Goal: Information Seeking & Learning: Learn about a topic

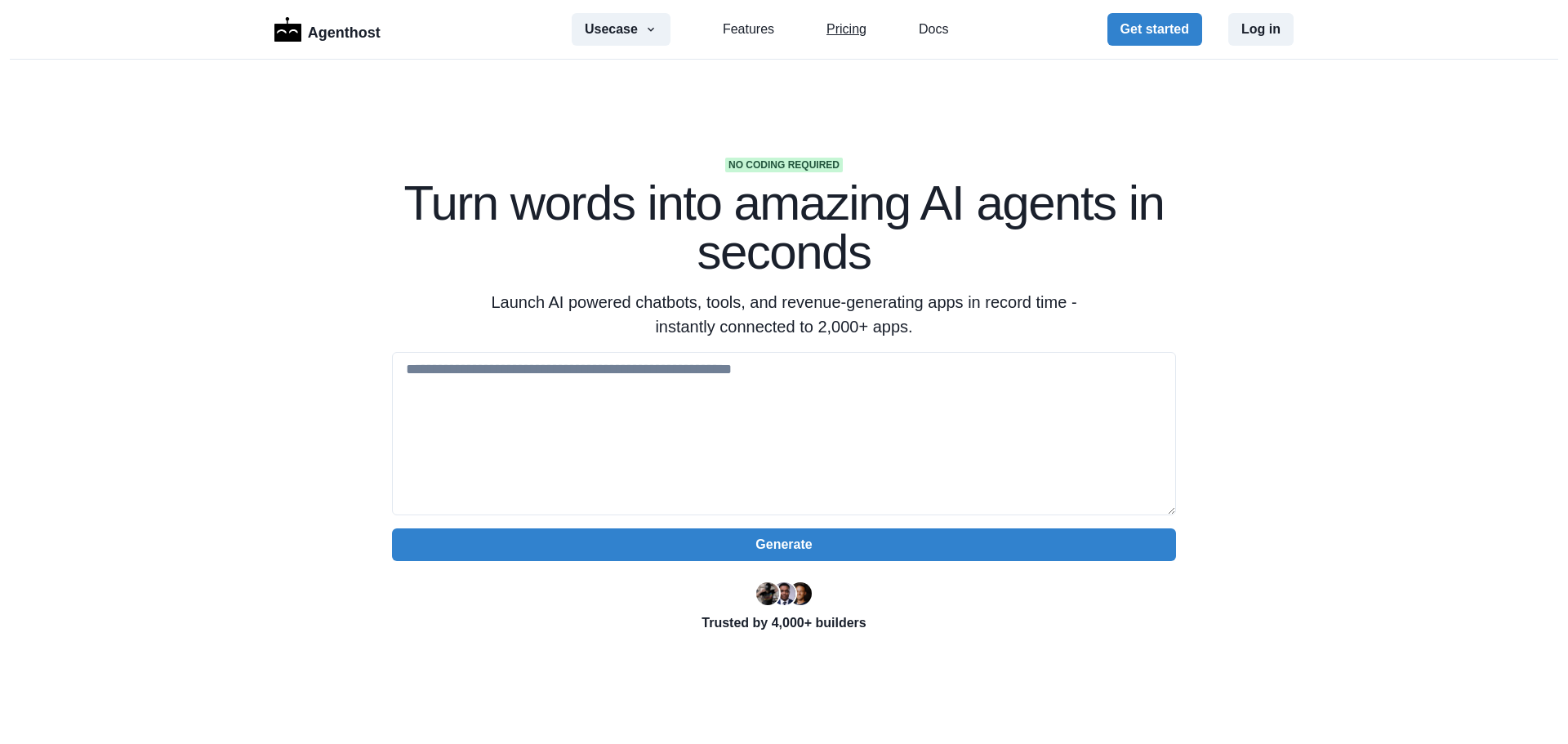
click at [826, 32] on link "Pricing" at bounding box center [846, 29] width 40 height 20
click at [722, 19] on div "Usecase AI SaaS Customer Support SMS Chatbot Sales Marketing Education Features…" at bounding box center [759, 29] width 377 height 33
click at [724, 29] on link "Features" at bounding box center [748, 29] width 51 height 20
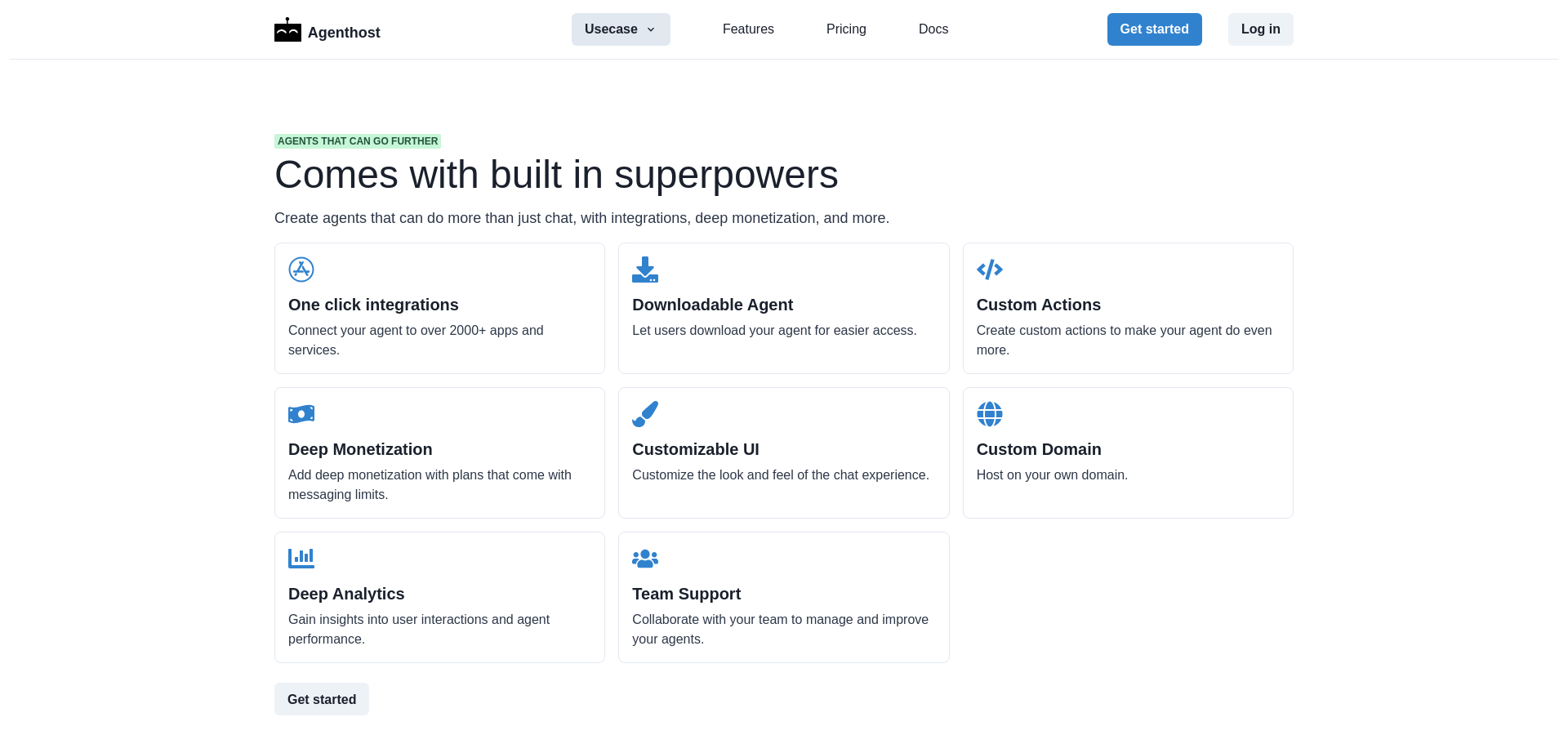
scroll to position [1561, 0]
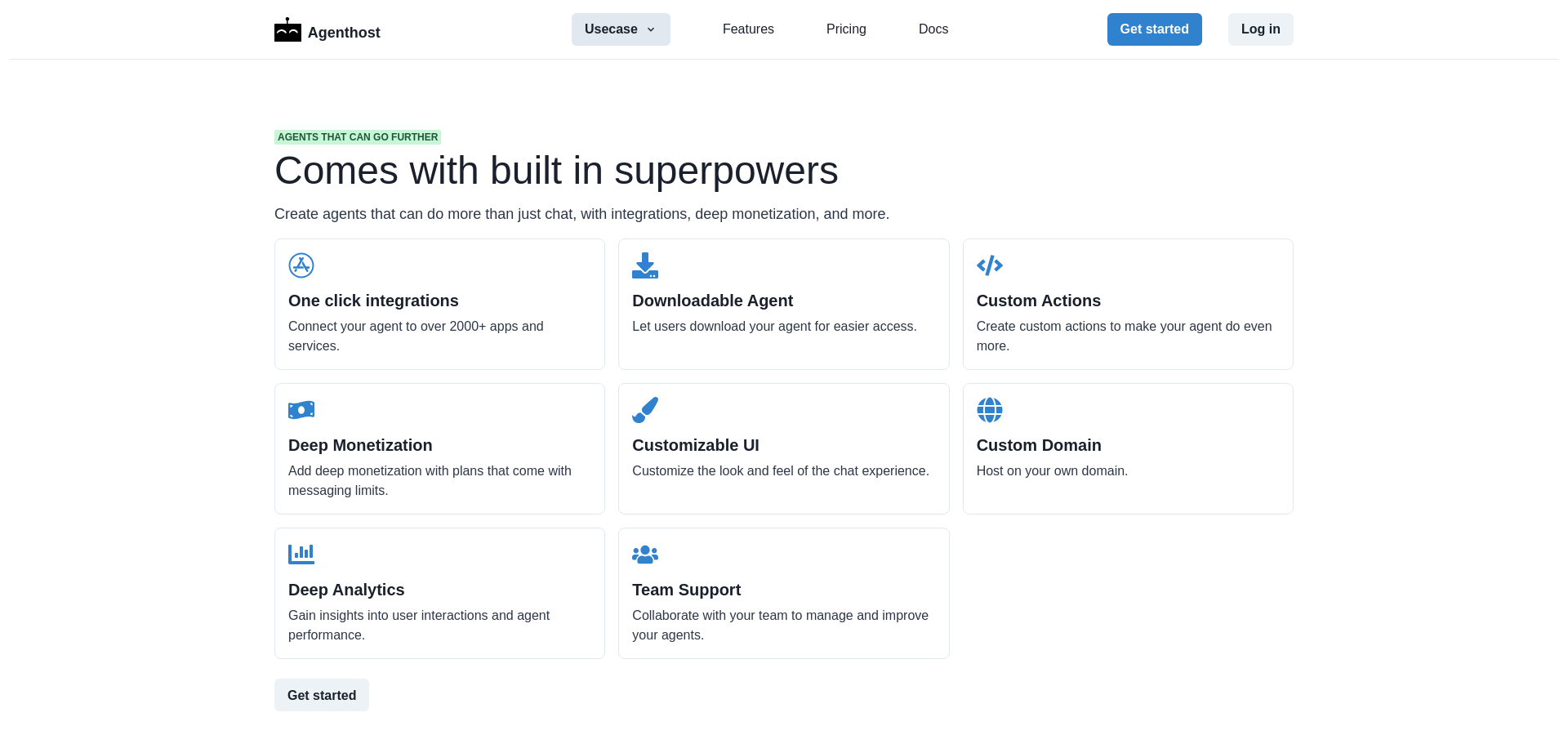
click at [648, 31] on icon "button" at bounding box center [650, 30] width 7 height 4
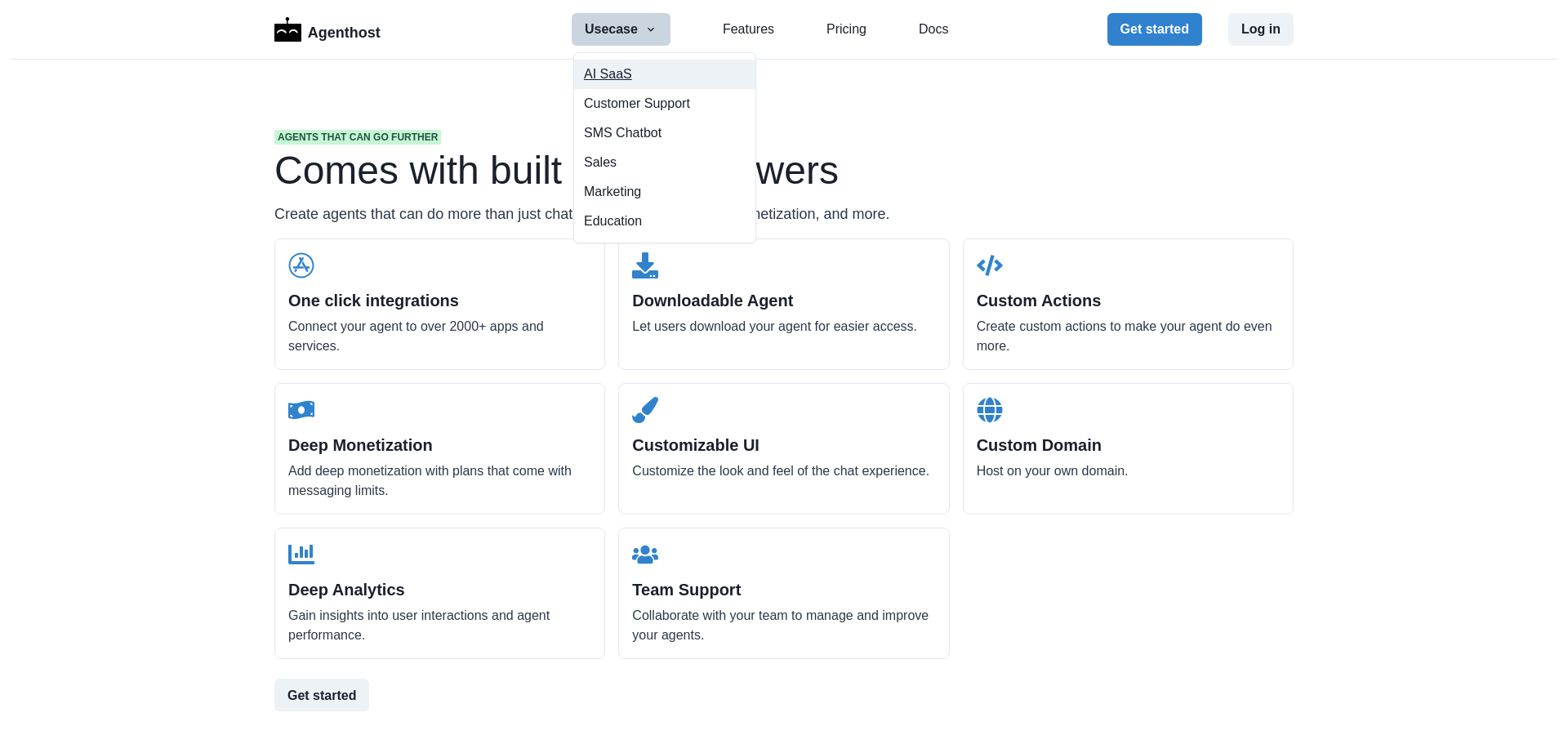
click at [629, 76] on button "AI SaaS" at bounding box center [664, 74] width 181 height 30
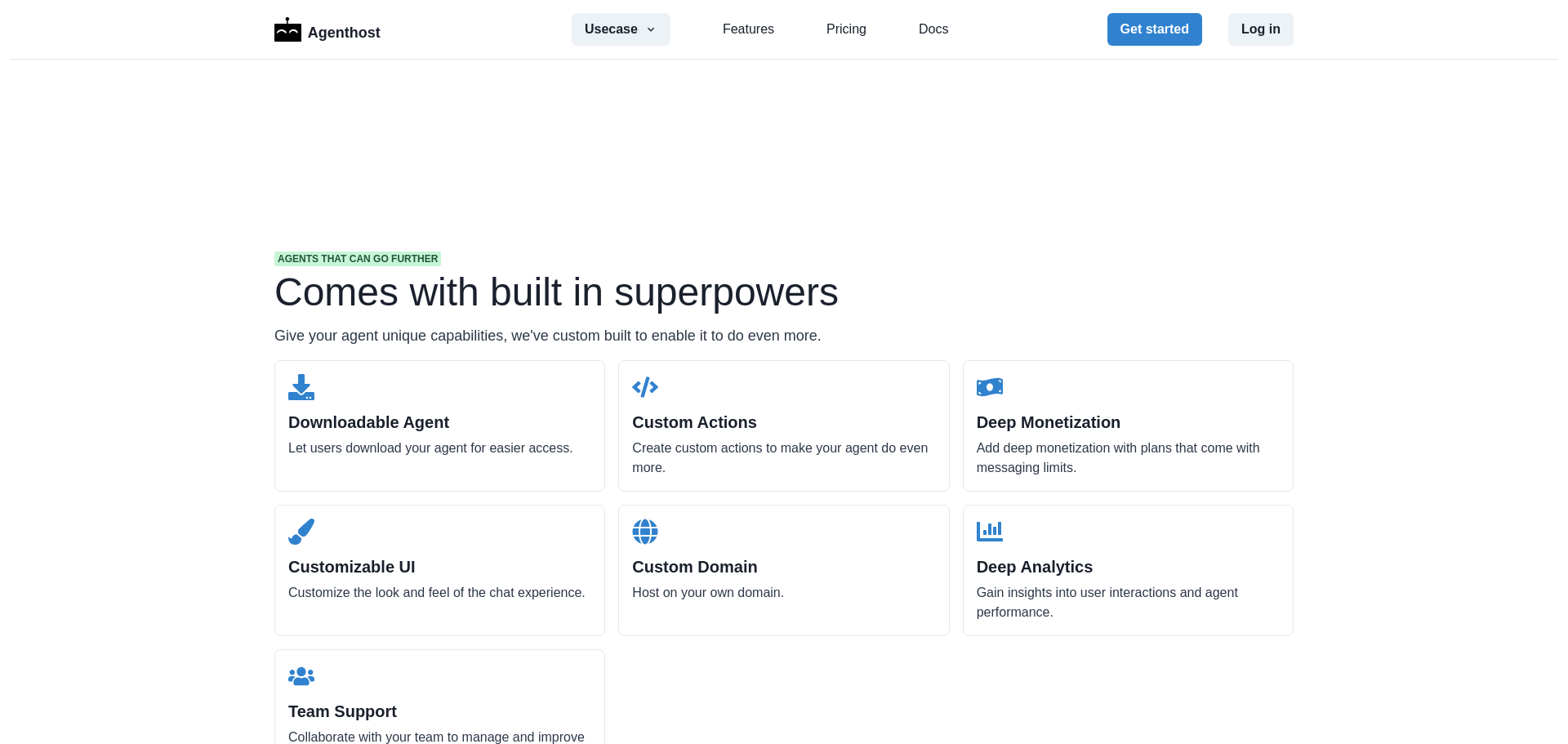
scroll to position [2449, 0]
